Goal: Transaction & Acquisition: Purchase product/service

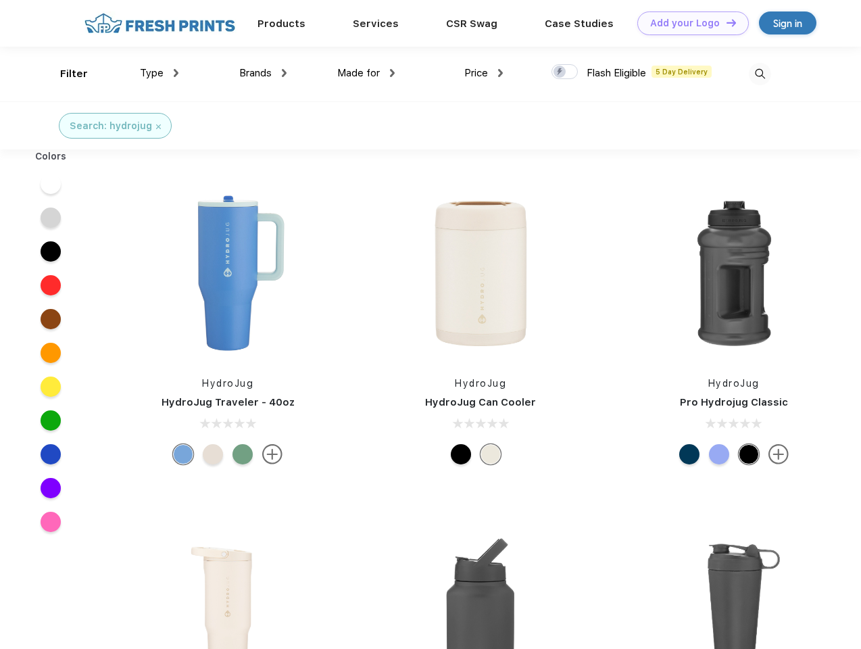
click at [688, 23] on link "Add your Logo Design Tool" at bounding box center [693, 23] width 112 height 24
click at [0, 0] on div "Design Tool" at bounding box center [0, 0] width 0 height 0
click at [725, 22] on link "Add your Logo Design Tool" at bounding box center [693, 23] width 112 height 24
click at [65, 74] on div "Filter" at bounding box center [74, 74] width 28 height 16
click at [159, 73] on span "Type" at bounding box center [152, 73] width 24 height 12
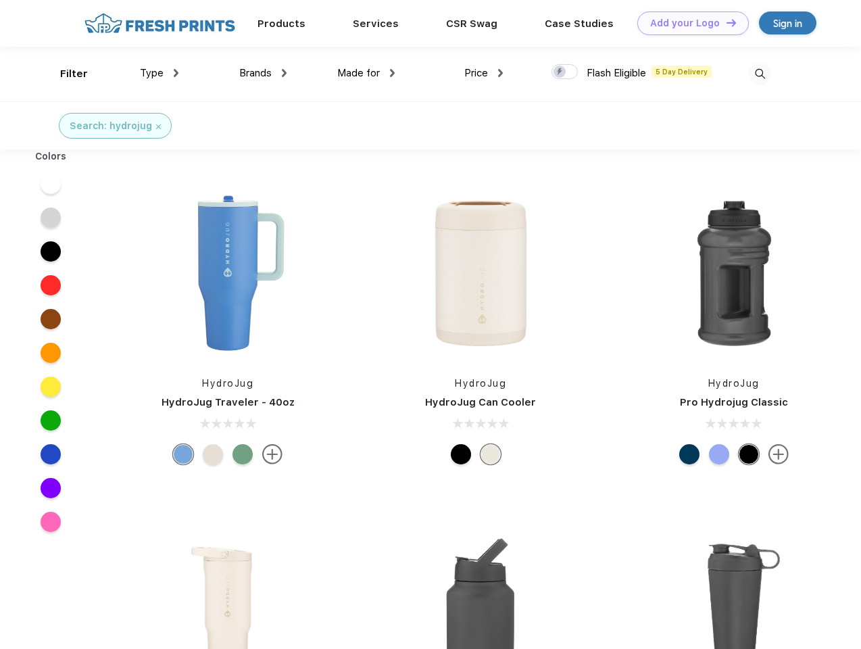
click at [263, 73] on span "Brands" at bounding box center [255, 73] width 32 height 12
click at [366, 73] on span "Made for" at bounding box center [358, 73] width 43 height 12
click at [484, 73] on span "Price" at bounding box center [476, 73] width 24 height 12
click at [565, 72] on div at bounding box center [564, 71] width 26 height 15
click at [560, 72] on input "checkbox" at bounding box center [555, 68] width 9 height 9
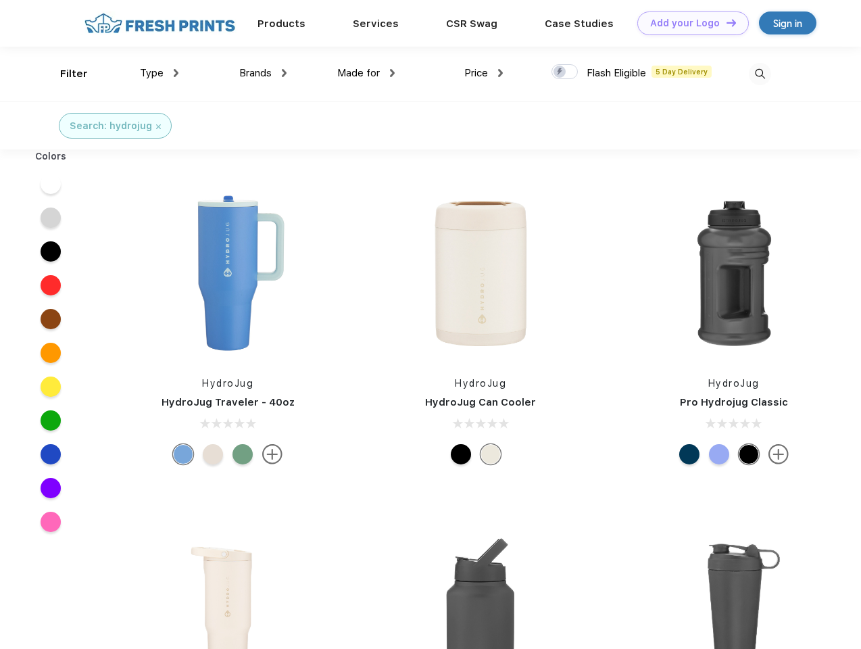
click at [760, 74] on img at bounding box center [760, 74] width 22 height 22
